Goal: Task Accomplishment & Management: Manage account settings

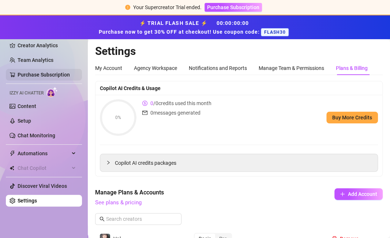
click at [35, 72] on link "Purchase Subscription" at bounding box center [44, 75] width 52 height 6
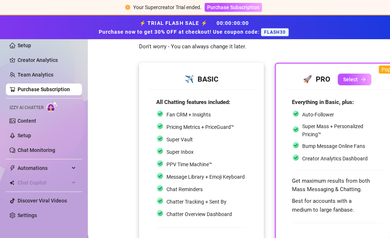
scroll to position [114, 0]
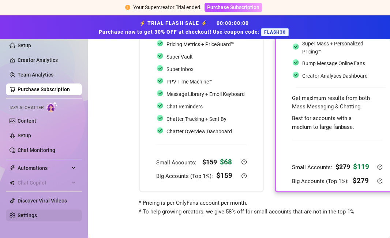
click at [37, 214] on link "Settings" at bounding box center [27, 215] width 19 height 6
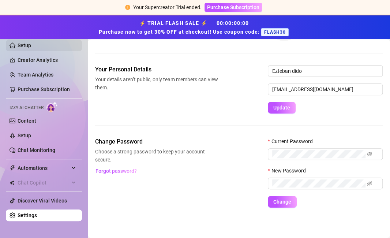
click at [31, 46] on link "Setup" at bounding box center [25, 45] width 14 height 6
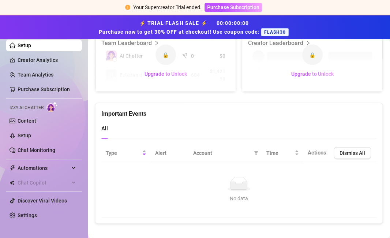
scroll to position [562, 0]
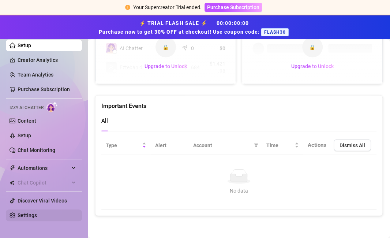
click at [37, 212] on link "Settings" at bounding box center [27, 215] width 19 height 6
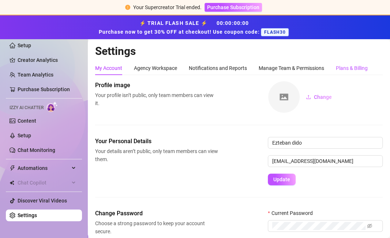
click at [354, 68] on div "Plans & Billing" at bounding box center [352, 68] width 32 height 8
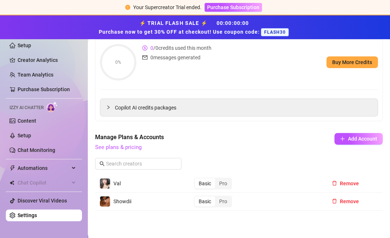
scroll to position [57, 0]
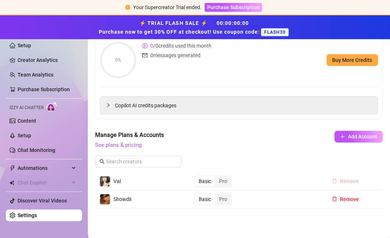
click at [344, 183] on span "Remove" at bounding box center [349, 181] width 19 height 6
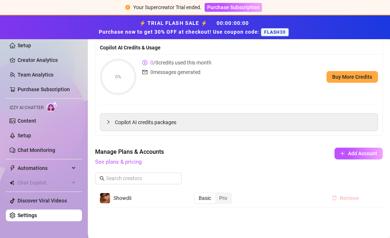
scroll to position [39, 0]
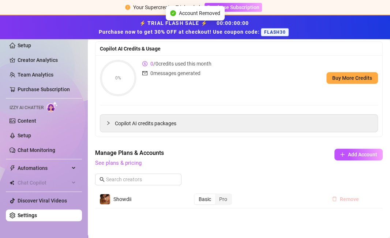
click at [342, 197] on span "Remove" at bounding box center [349, 199] width 19 height 6
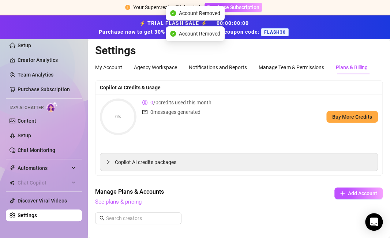
scroll to position [0, 0]
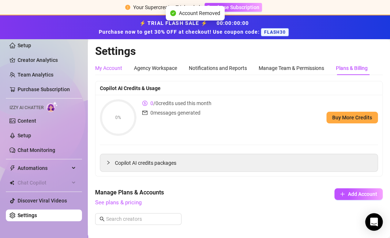
click at [116, 65] on div "My Account" at bounding box center [108, 68] width 27 height 8
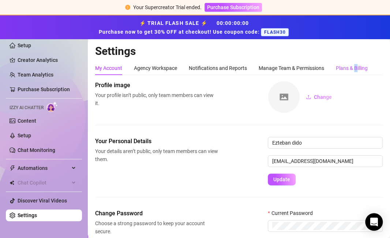
click at [357, 67] on div "Plans & Billing" at bounding box center [352, 68] width 32 height 8
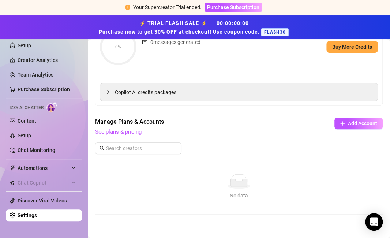
scroll to position [77, 0]
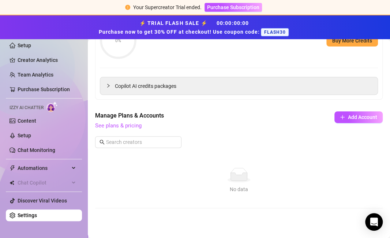
click at [22, 218] on link "Settings" at bounding box center [27, 215] width 19 height 6
click at [25, 216] on link "Settings" at bounding box center [27, 215] width 19 height 6
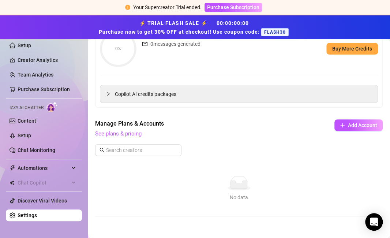
scroll to position [77, 0]
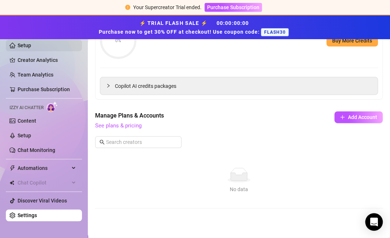
click at [29, 43] on link "Setup" at bounding box center [25, 45] width 14 height 6
